Goal: Ask a question

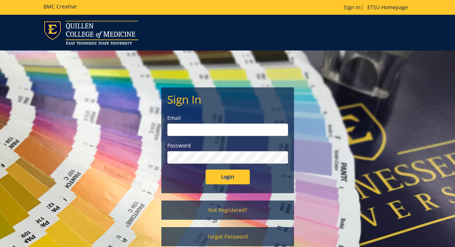
click at [199, 132] on input "email" at bounding box center [227, 129] width 121 height 13
type input "[PERSON_NAME][EMAIL_ADDRESS][DOMAIN_NAME]"
click at [227, 191] on div "Sign In Email heydari@etsu.edu Password Login" at bounding box center [228, 140] width 132 height 105
click at [225, 180] on input "Login" at bounding box center [228, 177] width 44 height 15
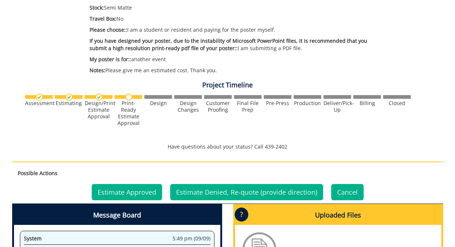
scroll to position [194, 0]
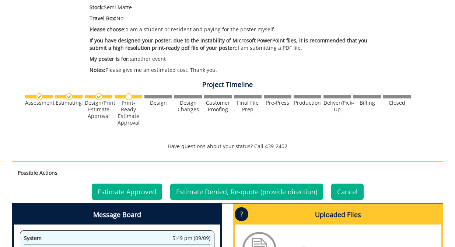
click at [130, 104] on div "Print-Ready Estimate Approval" at bounding box center [129, 113] width 28 height 27
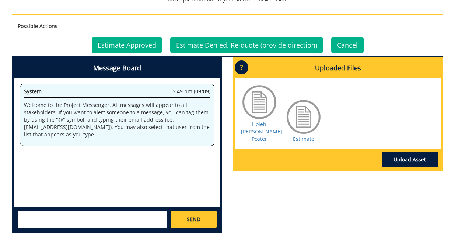
scroll to position [342, 0]
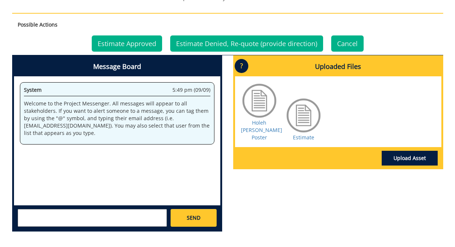
click at [307, 113] on div at bounding box center [303, 115] width 37 height 37
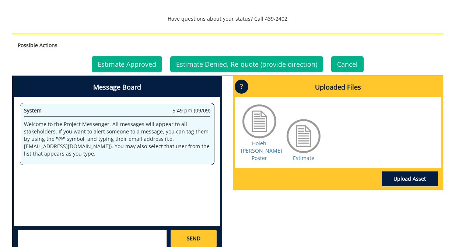
scroll to position [335, 0]
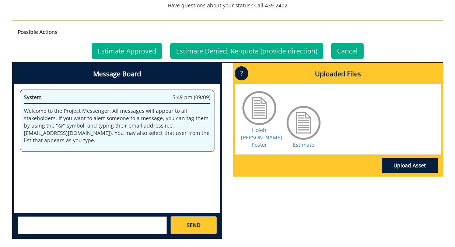
click at [86, 220] on textarea at bounding box center [92, 225] width 149 height 18
type textarea "Hello there, what is the estimate cost please?"
click at [200, 226] on span "SEND" at bounding box center [194, 224] width 14 height 7
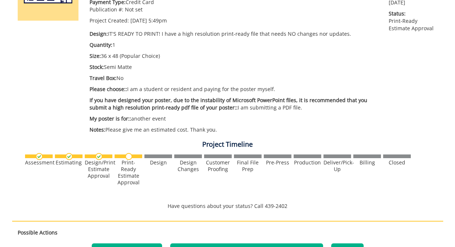
scroll to position [0, 0]
